Goal: Navigation & Orientation: Find specific page/section

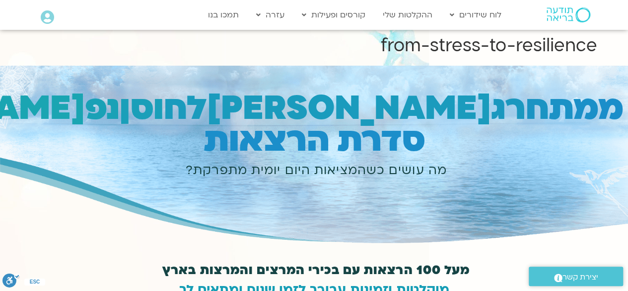
click at [49, 15] on icon at bounding box center [47, 17] width 13 height 14
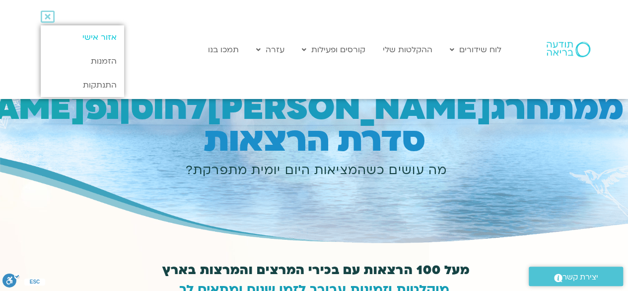
click at [90, 36] on link "אזור אישי" at bounding box center [82, 37] width 83 height 24
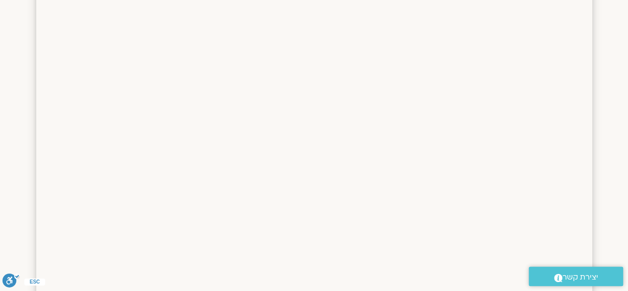
scroll to position [1391, 0]
